Goal: Information Seeking & Learning: Learn about a topic

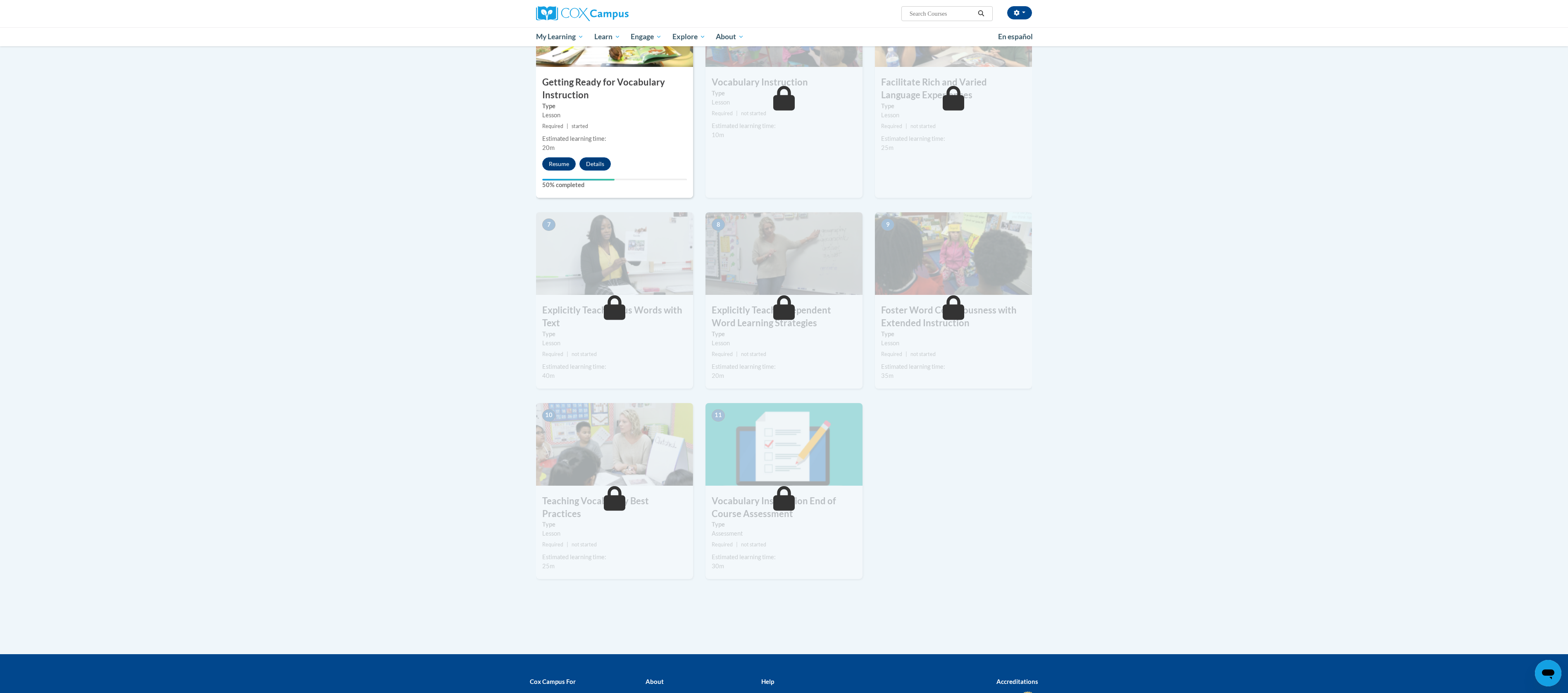
scroll to position [472, 0]
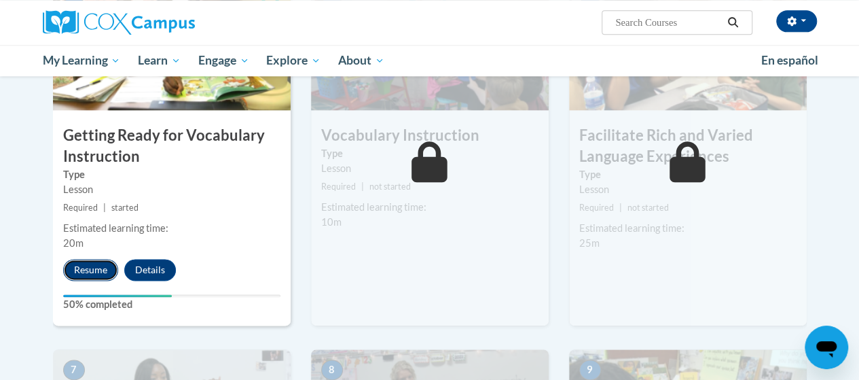
click at [98, 263] on button "Resume" at bounding box center [90, 270] width 55 height 22
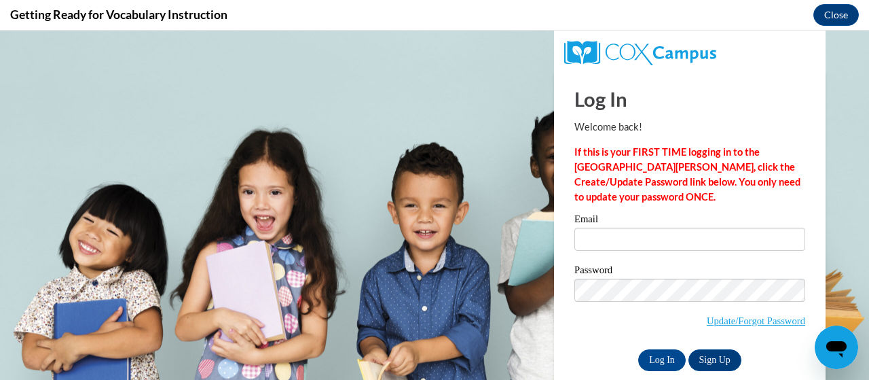
scroll to position [0, 0]
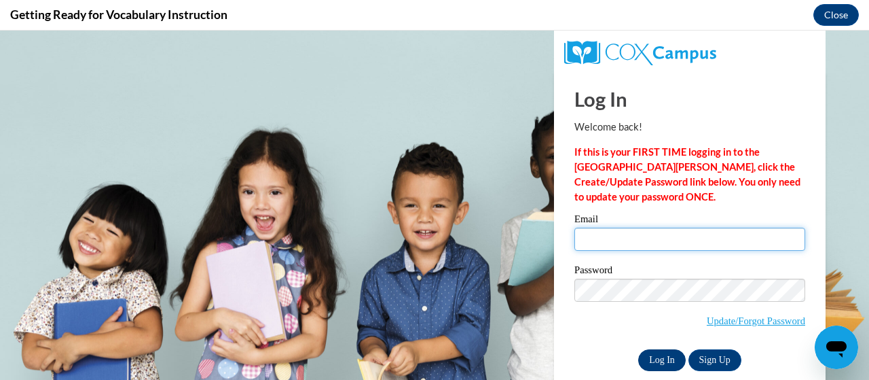
type input "mboevers@lomira.k12.wi.us"
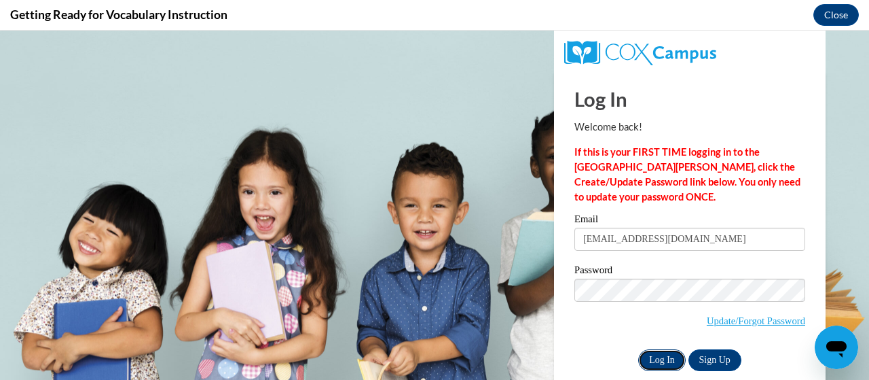
click at [653, 355] on input "Log In" at bounding box center [662, 360] width 48 height 22
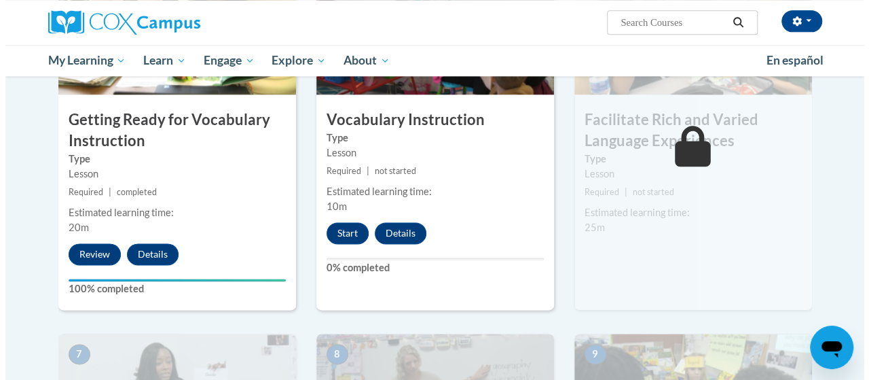
scroll to position [794, 0]
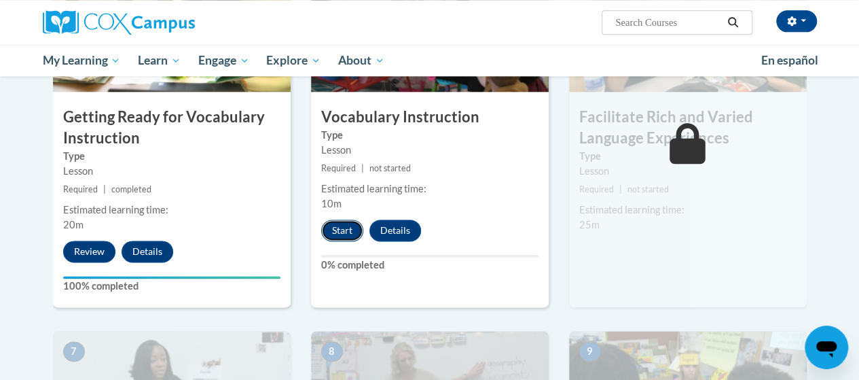
click at [343, 221] on button "Start" at bounding box center [342, 230] width 42 height 22
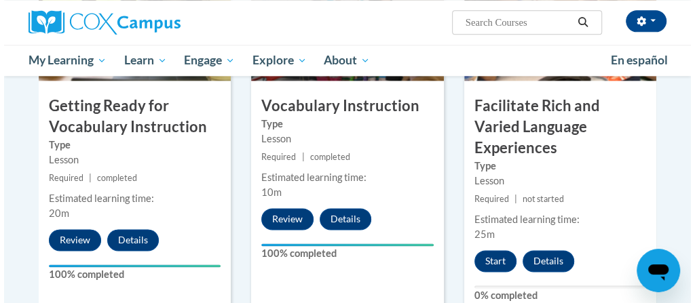
scroll to position [801, 0]
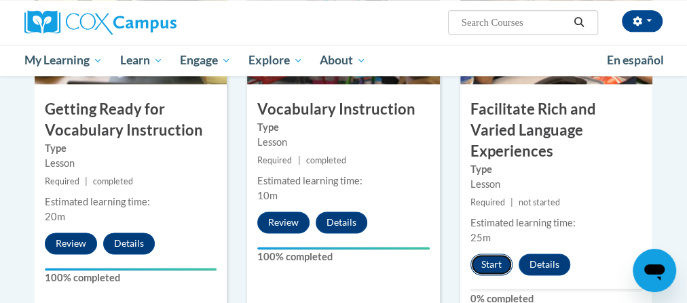
click at [494, 254] on button "Start" at bounding box center [492, 265] width 42 height 22
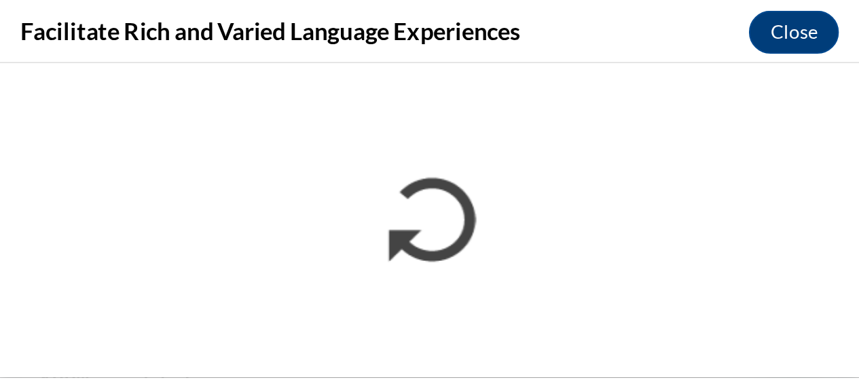
scroll to position [802, 0]
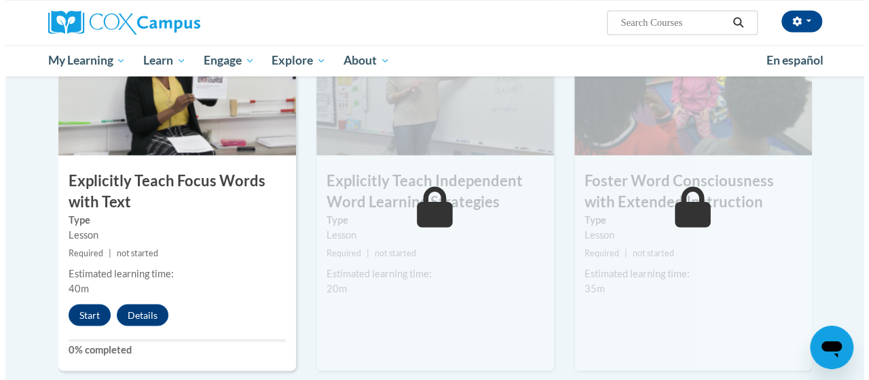
scroll to position [1108, 0]
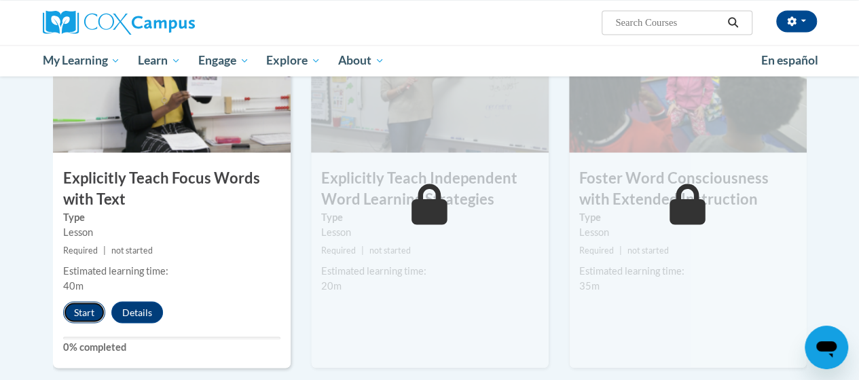
click at [79, 309] on button "Start" at bounding box center [84, 312] width 42 height 22
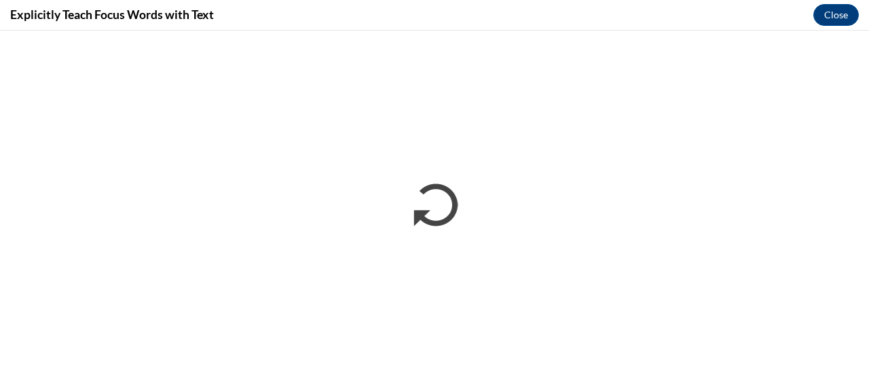
scroll to position [0, 0]
